Goal: Transaction & Acquisition: Subscribe to service/newsletter

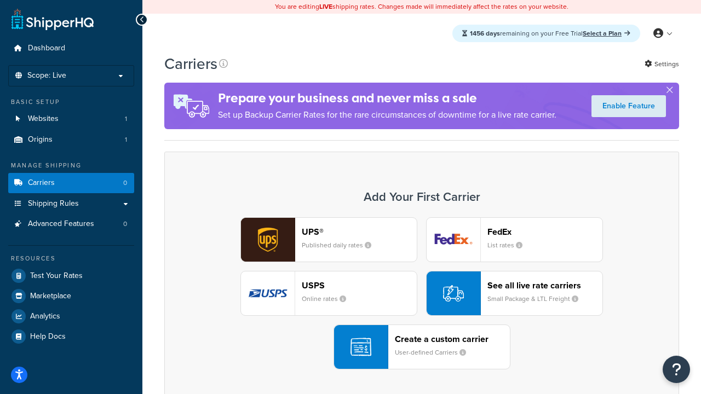
click at [422, 293] on div "UPS® Published daily rates FedEx List rates USPS Online rates See all live rate…" at bounding box center [422, 293] width 492 height 152
click at [545, 232] on header "FedEx" at bounding box center [544, 232] width 115 height 10
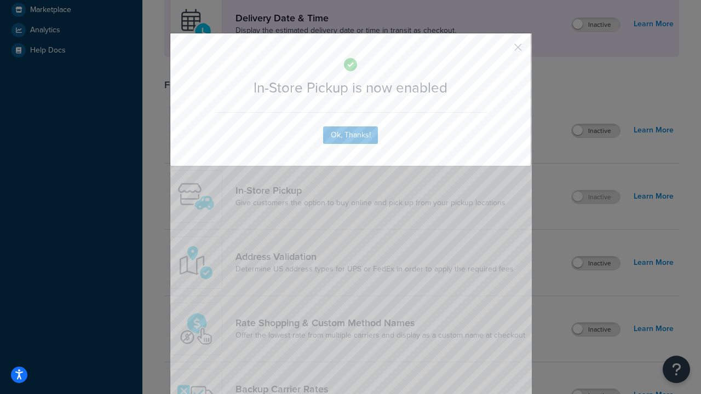
scroll to position [307, 0]
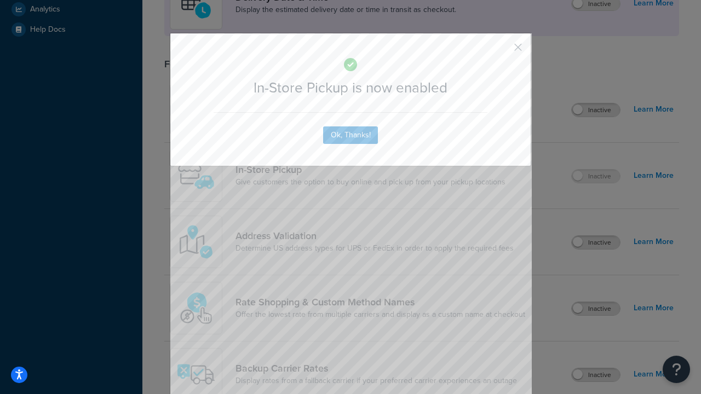
click at [501, 51] on button "button" at bounding box center [501, 51] width 3 height 3
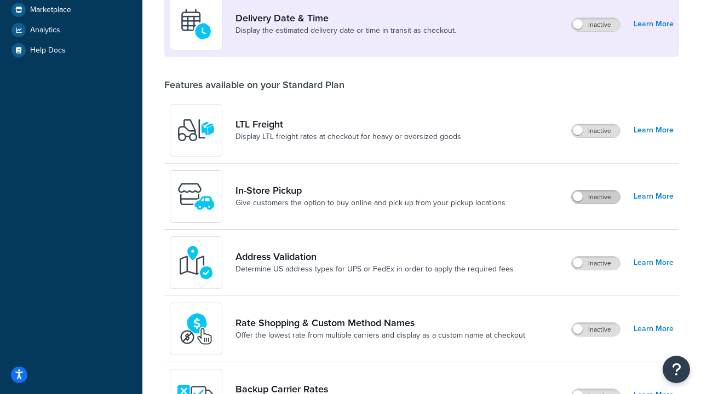
scroll to position [266, 0]
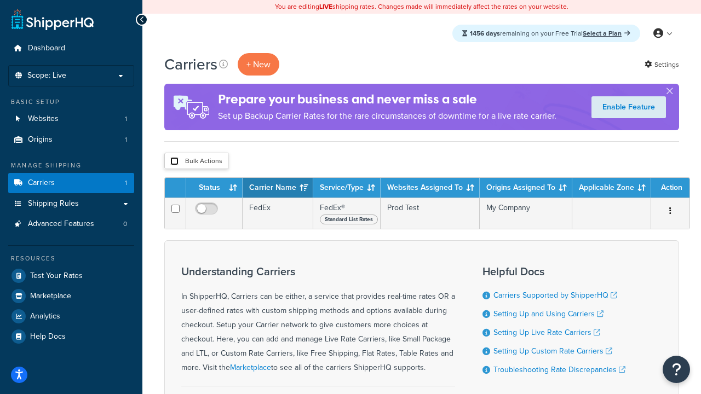
click at [174, 161] on input "checkbox" at bounding box center [174, 161] width 8 height 8
checkbox input "true"
click at [0, 0] on button "Delete" at bounding box center [0, 0] width 0 height 0
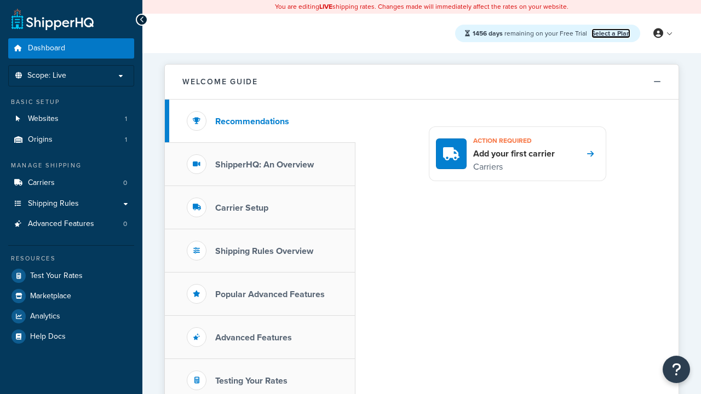
click at [610, 33] on link "Select a Plan" at bounding box center [610, 33] width 39 height 10
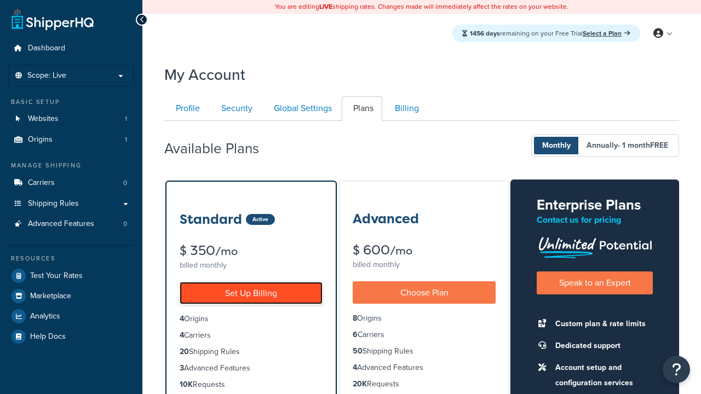
click at [251, 293] on link "Set Up Billing" at bounding box center [251, 293] width 143 height 22
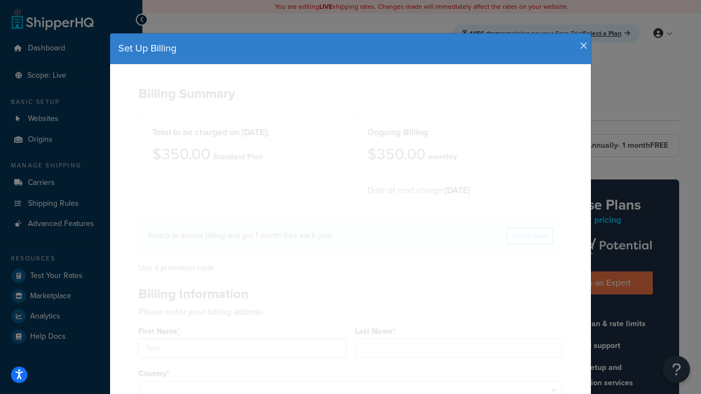
type input "Test"
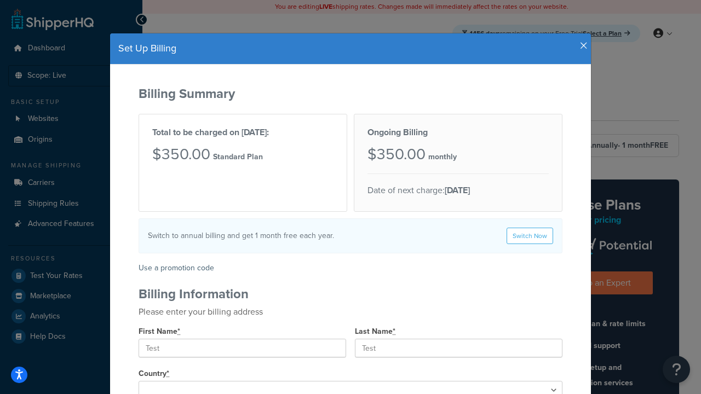
type input "[STREET_ADDRESS]"
type input "[GEOGRAPHIC_DATA]"
type input "78628"
select select "1000"
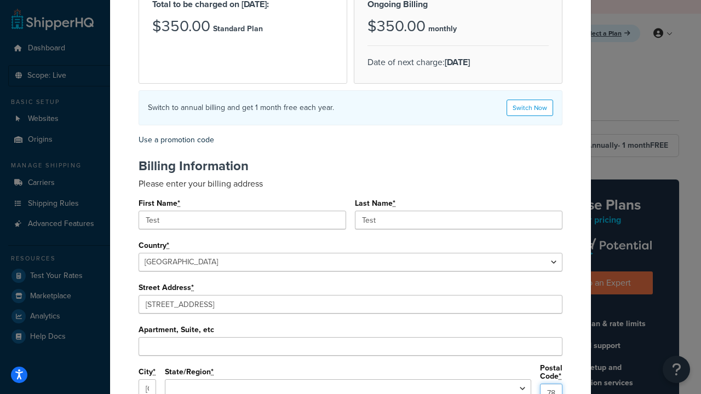
select select "[GEOGRAPHIC_DATA]"
type input "78628"
